Goal: Information Seeking & Learning: Learn about a topic

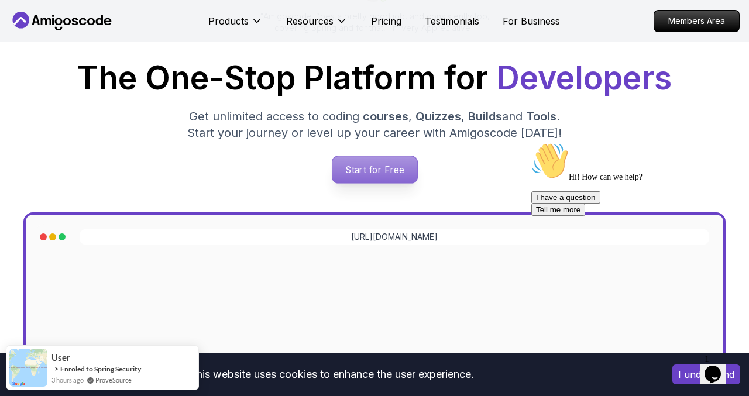
scroll to position [163, 0]
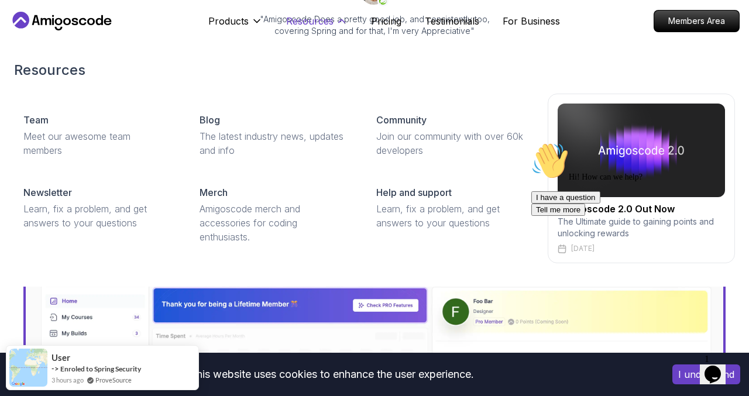
click at [325, 22] on p "Resources" at bounding box center [309, 21] width 47 height 14
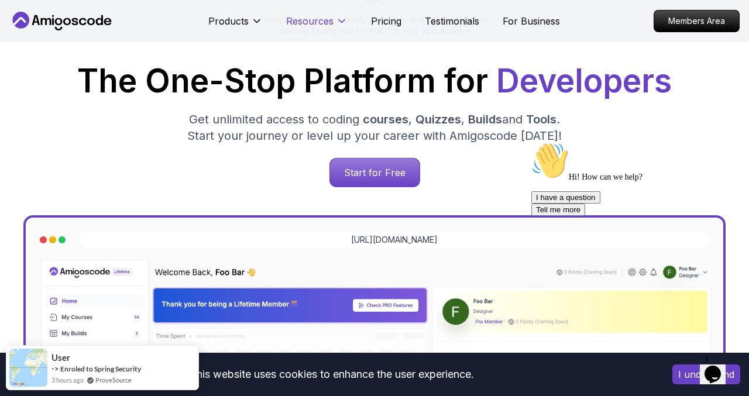
click at [325, 22] on p "Resources" at bounding box center [309, 21] width 47 height 14
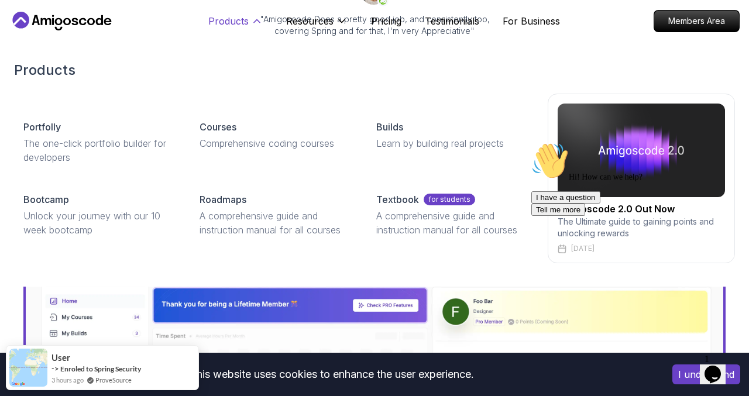
click at [240, 21] on p "Products" at bounding box center [228, 21] width 40 height 14
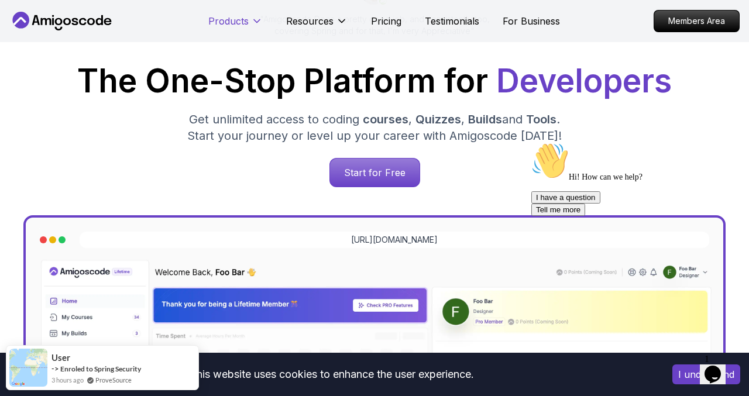
click at [240, 21] on p "Products" at bounding box center [228, 21] width 40 height 14
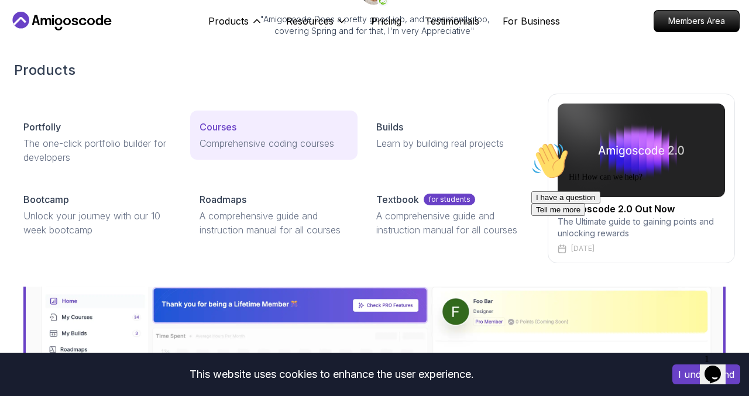
click at [222, 121] on p "Courses" at bounding box center [217, 127] width 37 height 14
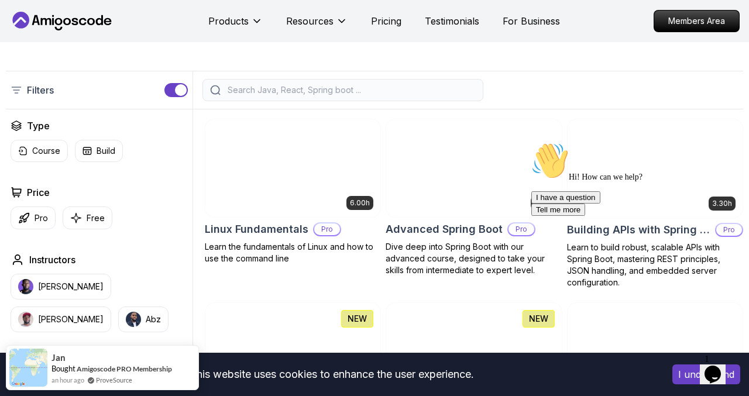
scroll to position [275, 0]
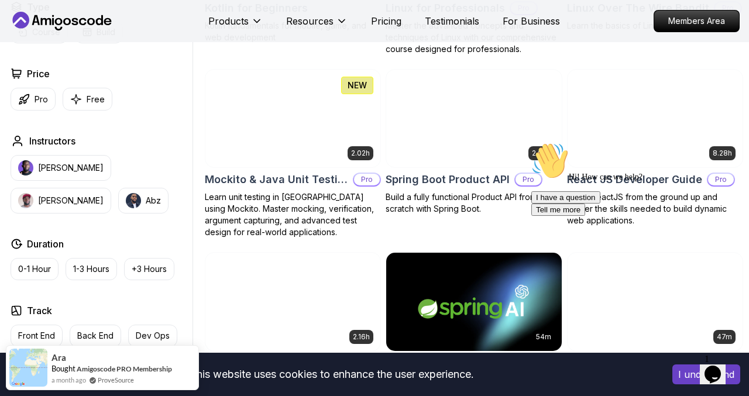
scroll to position [2405, 0]
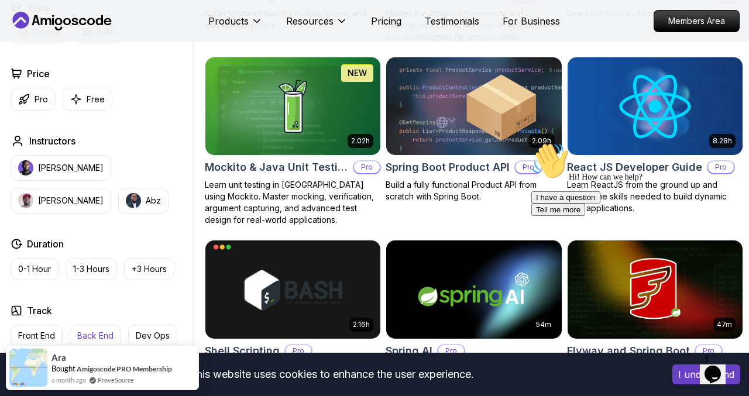
click at [90, 335] on p "Back End" at bounding box center [95, 336] width 36 height 12
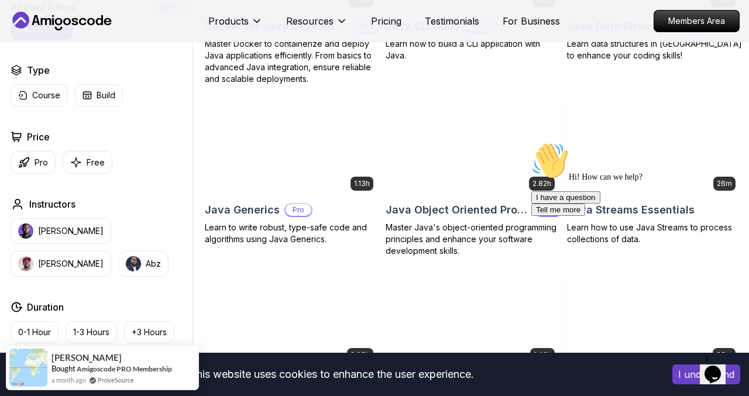
scroll to position [839, 0]
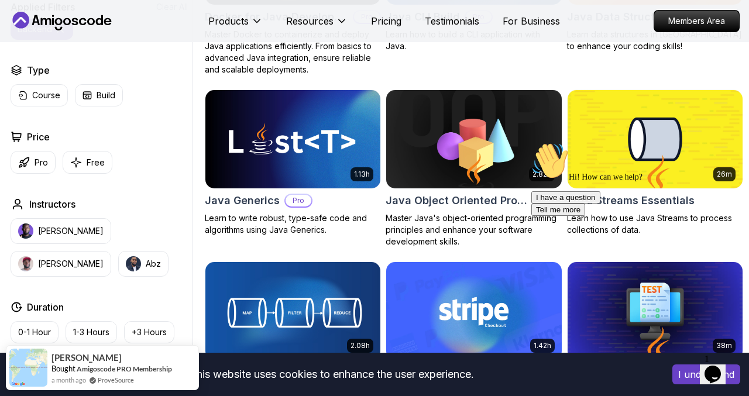
click at [449, 217] on p "Master Java's object-oriented programming principles and enhance your software …" at bounding box center [473, 229] width 176 height 35
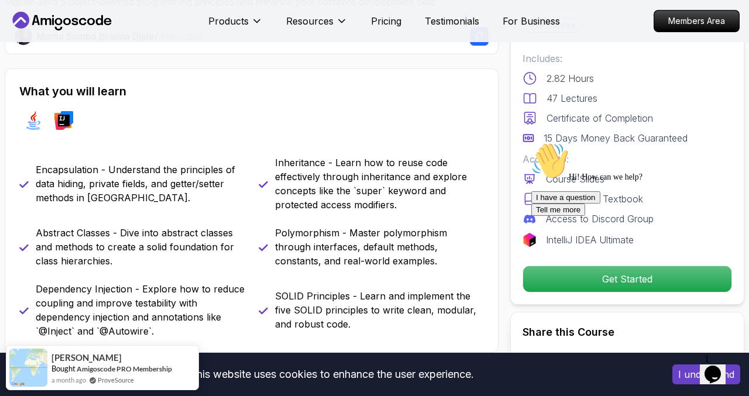
scroll to position [401, 0]
